Goal: Task Accomplishment & Management: Complete application form

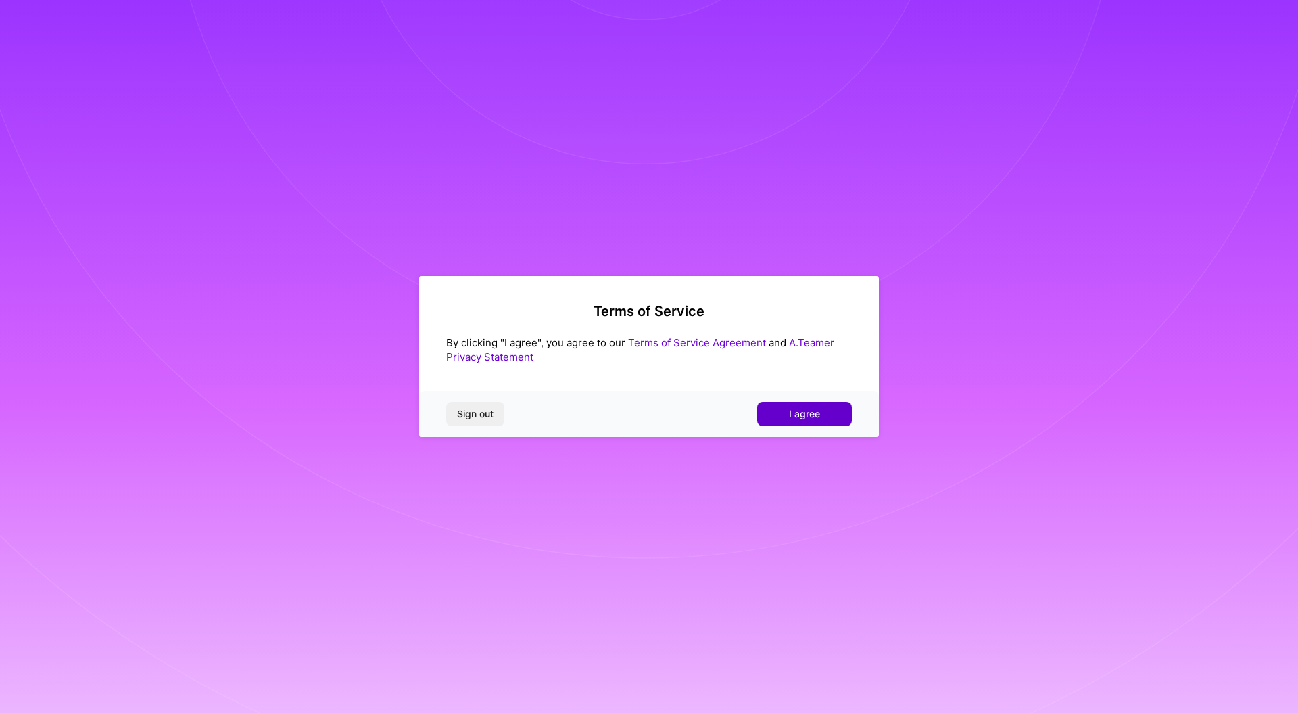
click at [781, 415] on button "I agree" at bounding box center [804, 414] width 95 height 24
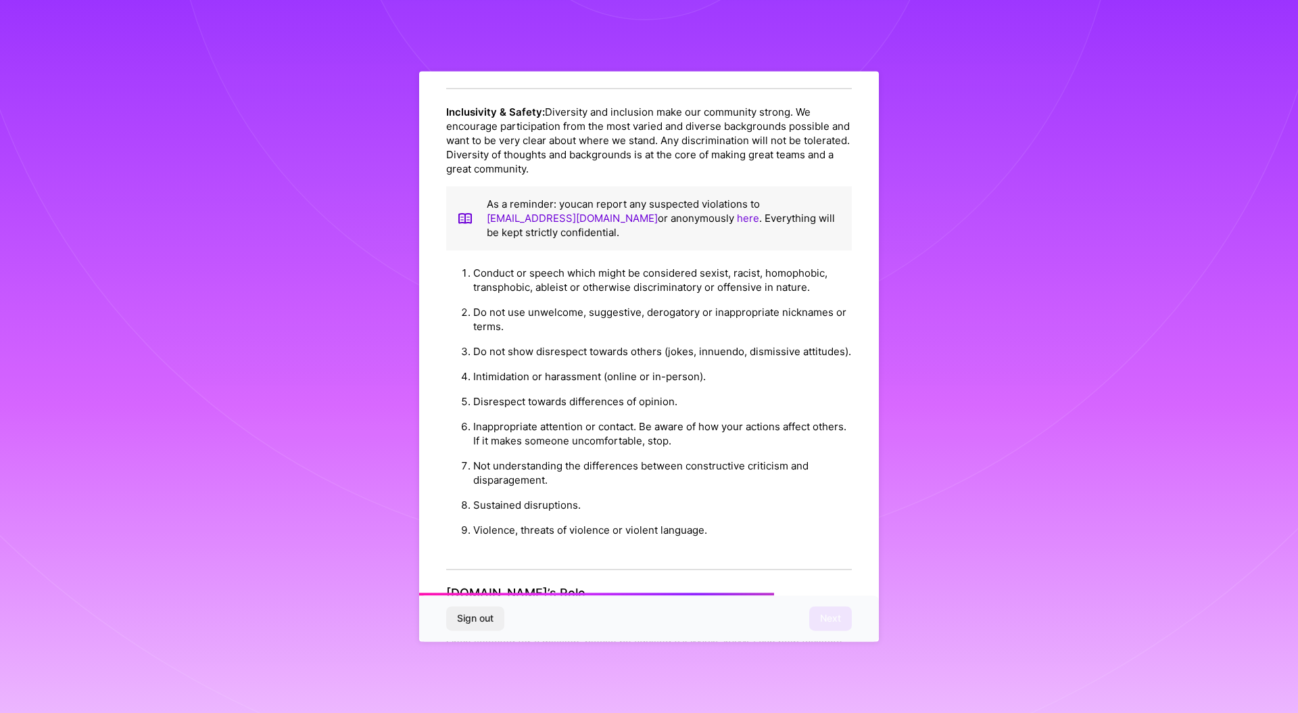
scroll to position [1269, 0]
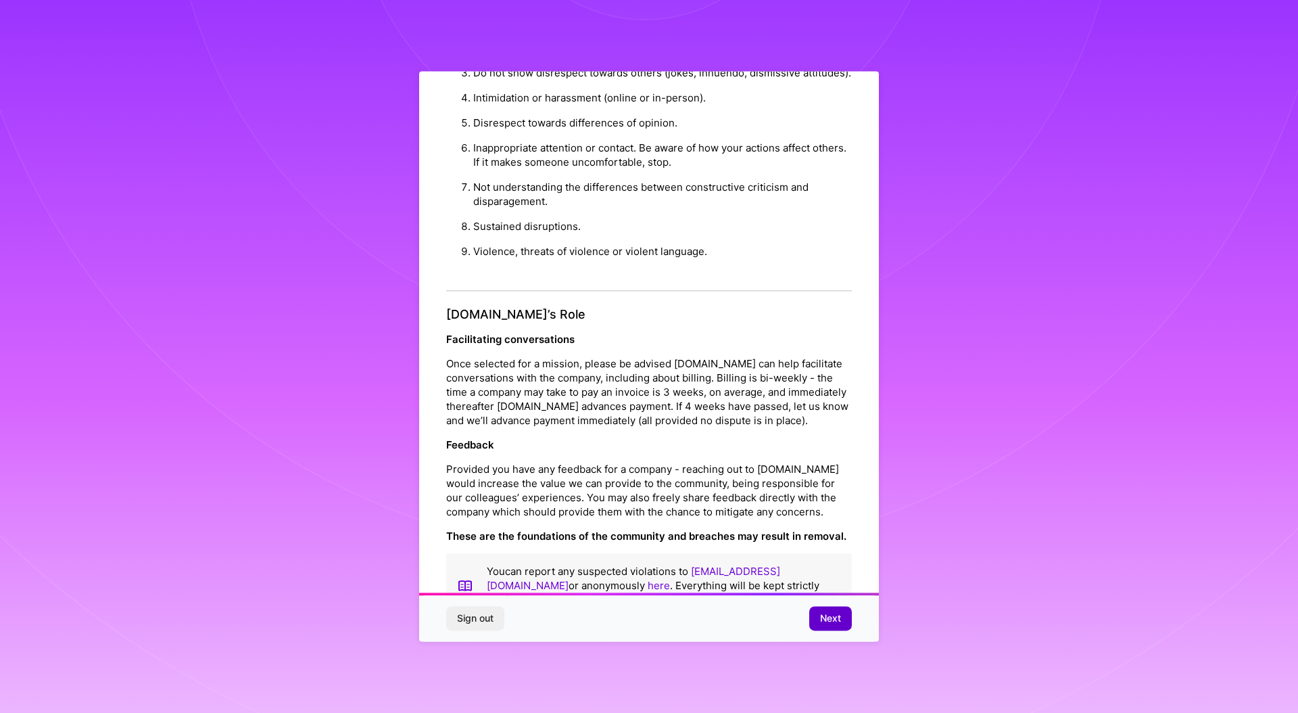
click at [826, 622] on span "Next" at bounding box center [830, 619] width 21 height 14
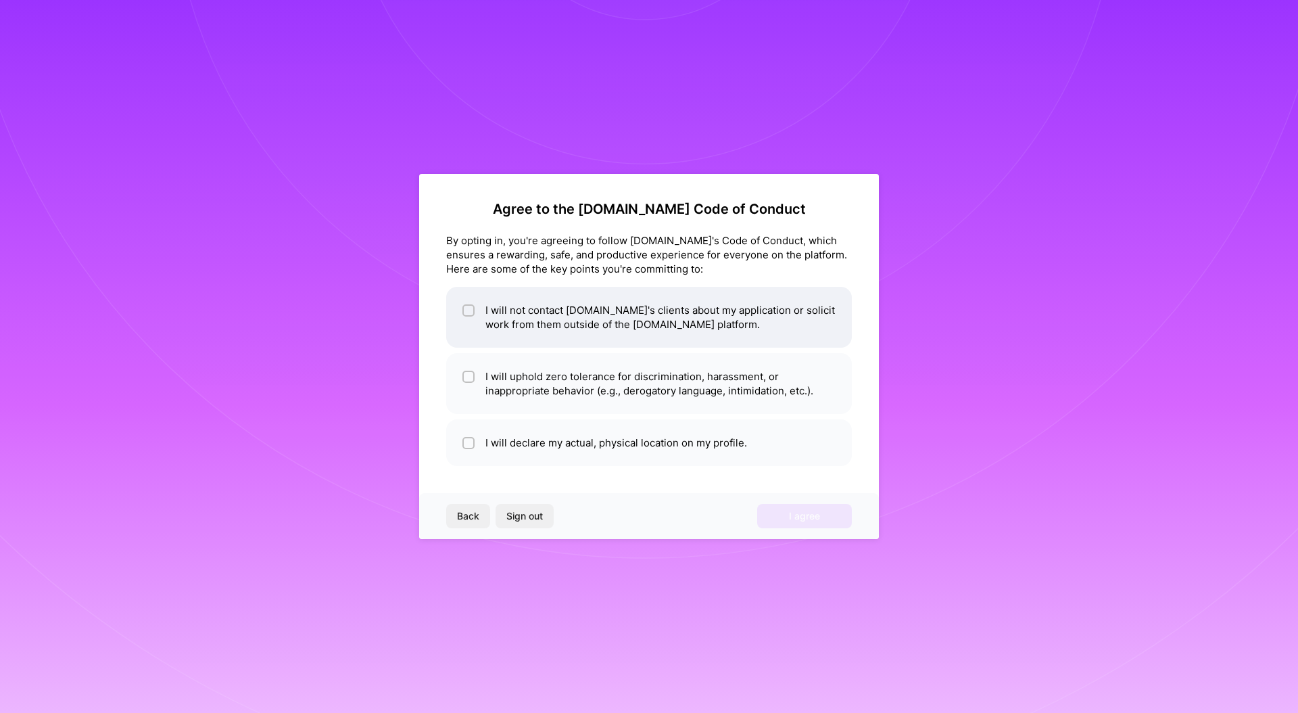
click at [470, 311] on input "checkbox" at bounding box center [469, 310] width 9 height 9
checkbox input "true"
click at [467, 378] on input "checkbox" at bounding box center [469, 377] width 9 height 9
checkbox input "true"
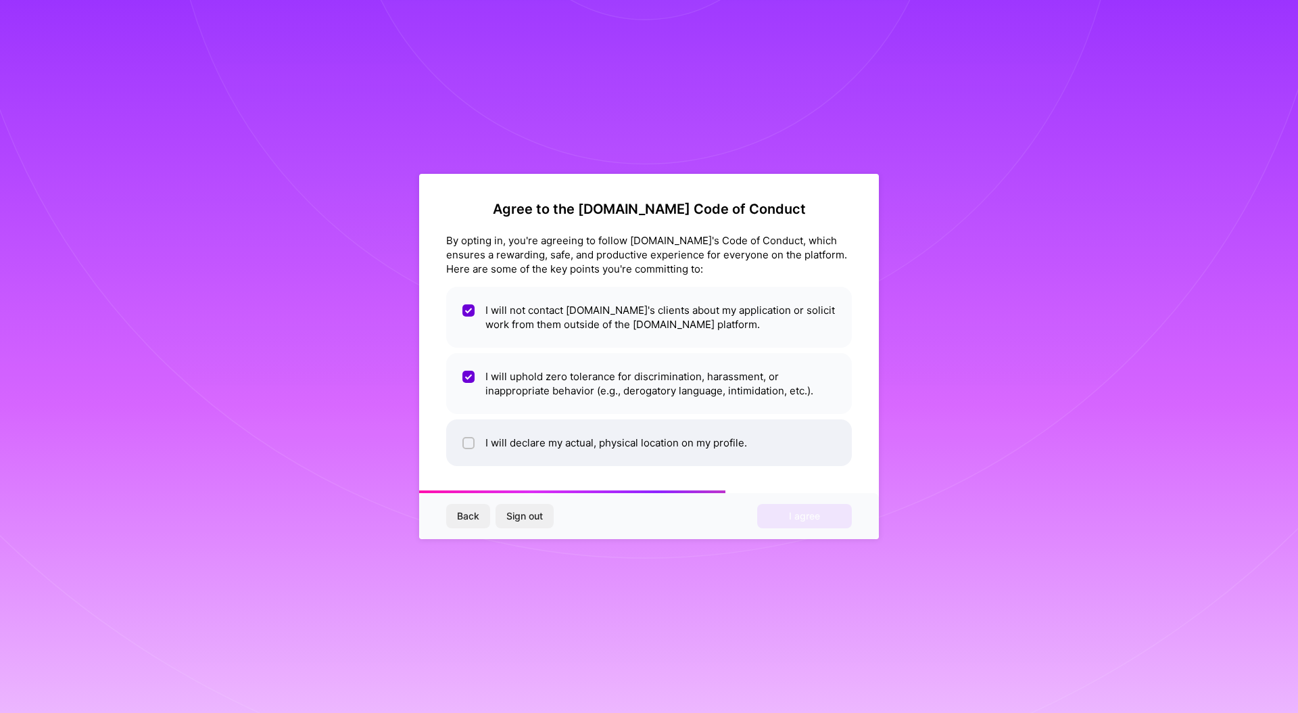
click at [471, 442] on input "checkbox" at bounding box center [469, 443] width 9 height 9
checkbox input "true"
click at [815, 516] on span "I agree" at bounding box center [804, 516] width 31 height 14
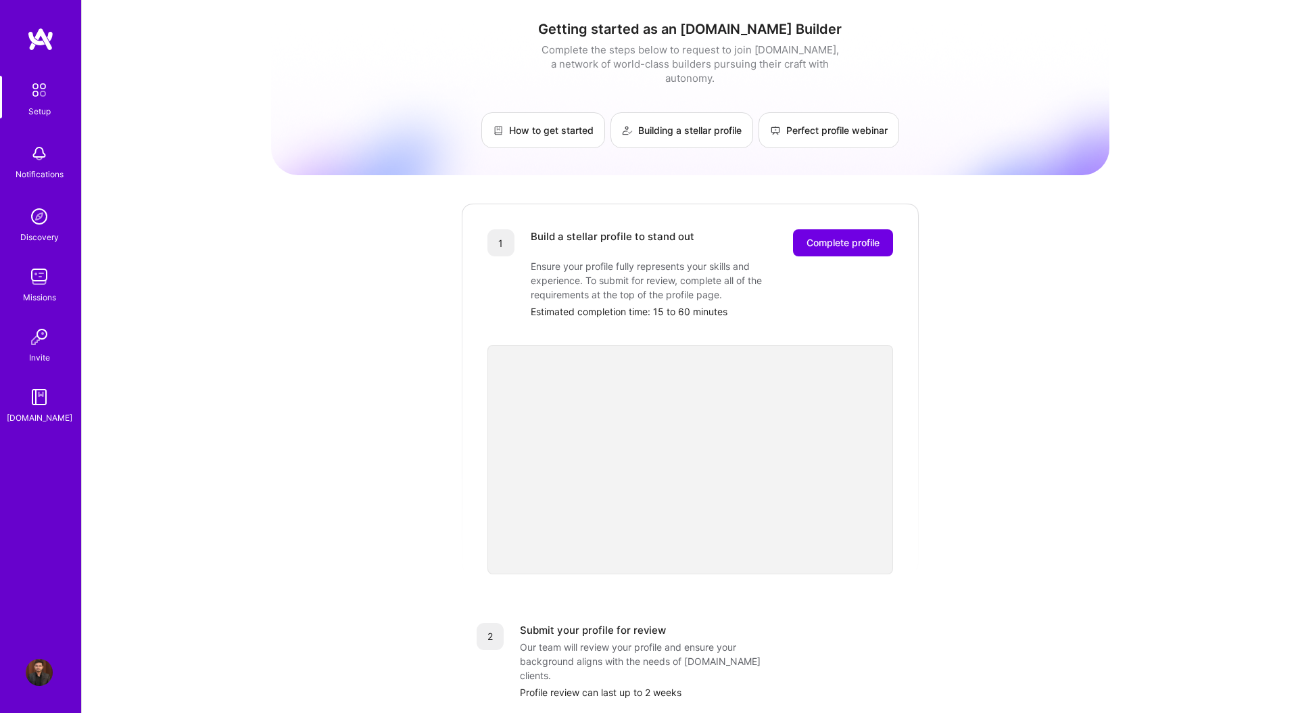
click at [259, 356] on div "Getting started as an [DOMAIN_NAME] Builder Complete the steps below to request…" at bounding box center [690, 528] width 1217 height 1056
